Goal: Transaction & Acquisition: Purchase product/service

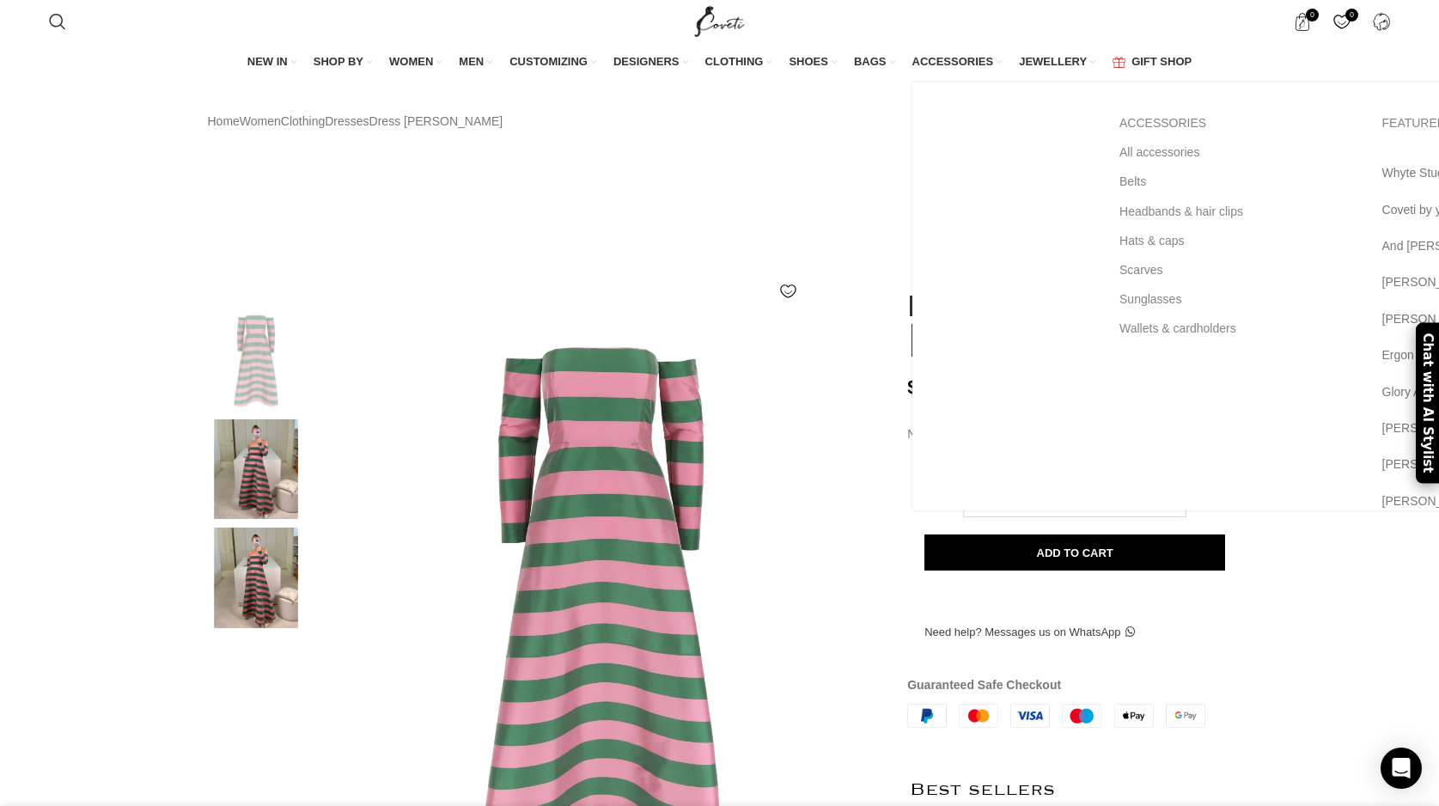
scroll to position [0, 362]
